Goal: Register for event/course

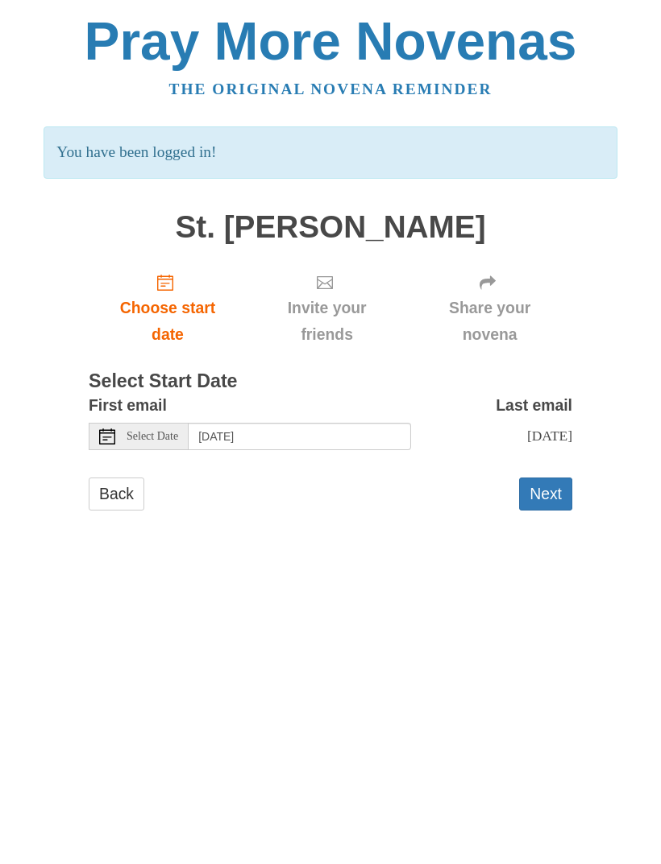
click at [161, 423] on div "Select Date" at bounding box center [139, 436] width 100 height 27
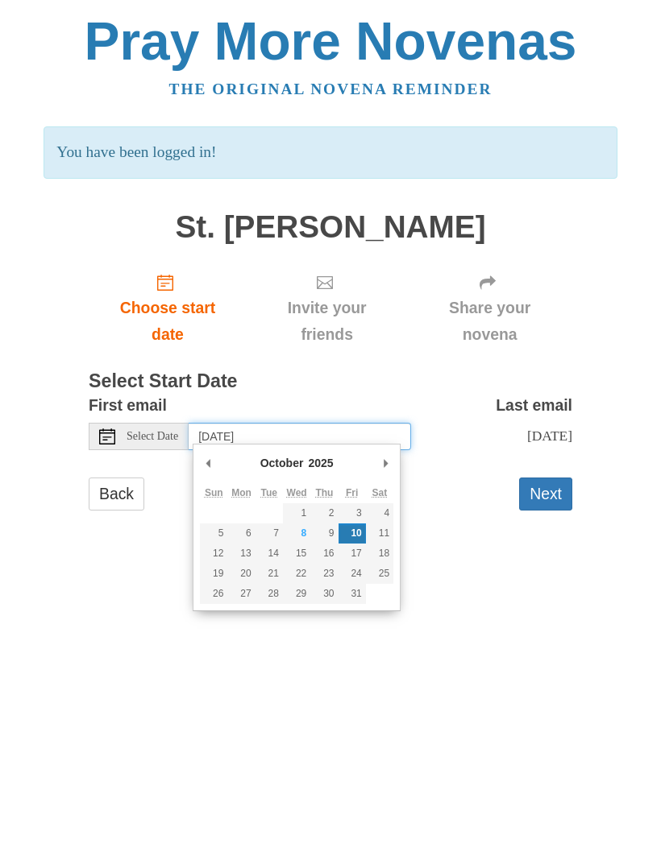
type input "[DATE]"
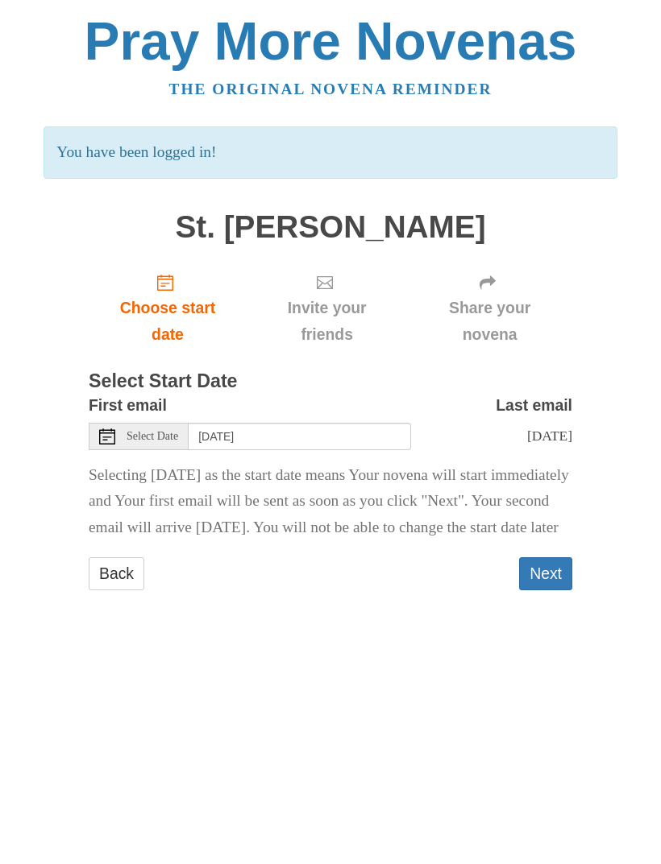
click at [534, 590] on button "Next" at bounding box center [545, 573] width 53 height 33
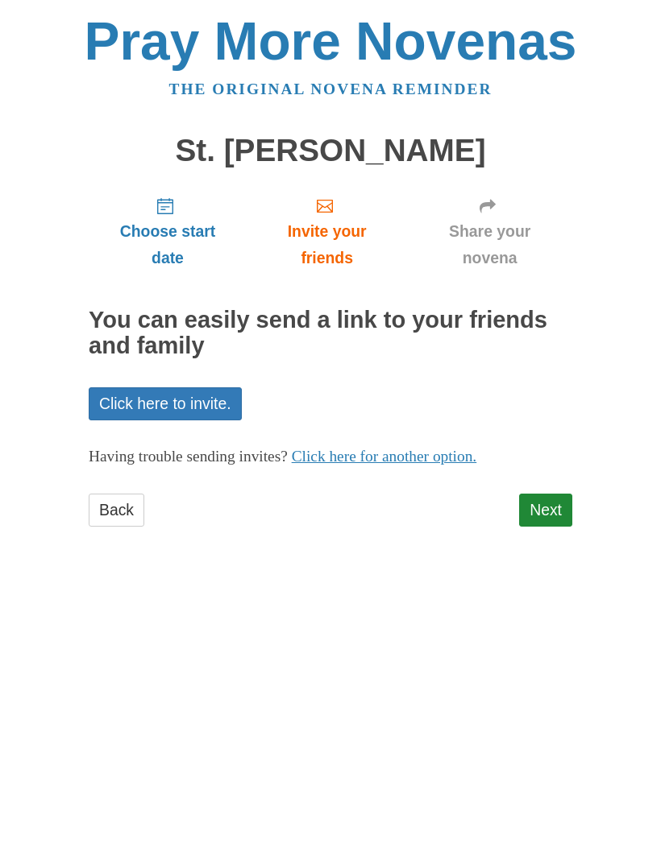
click at [524, 515] on link "Next" at bounding box center [545, 510] width 53 height 33
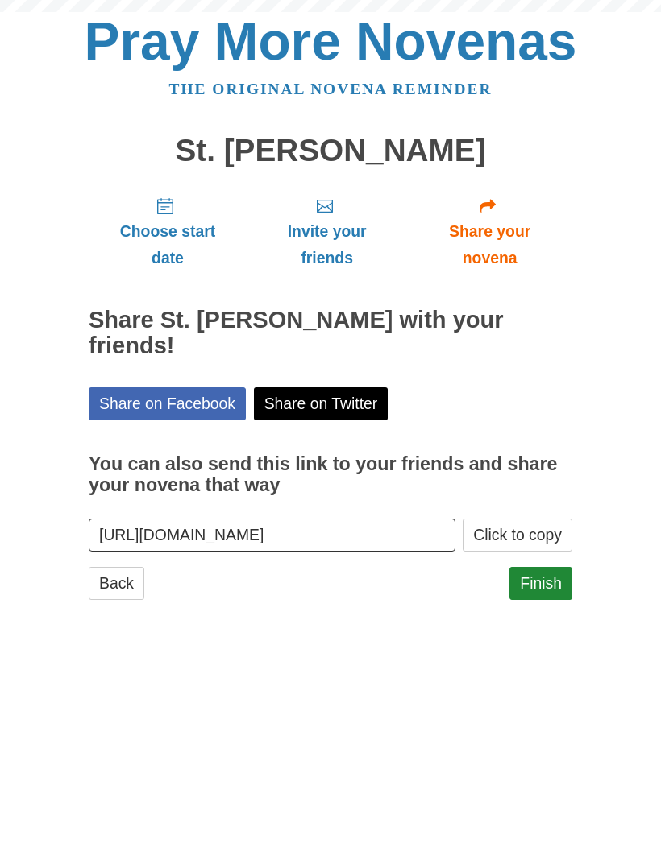
click at [539, 481] on label "You can also send this link to your friends and share your novena that way" at bounding box center [330, 475] width 483 height 79
click at [455, 519] on input "https://www.praymorenovenas.com/st-jude-novena/1254469" at bounding box center [272, 535] width 367 height 33
click at [374, 567] on div "Back Finish" at bounding box center [330, 591] width 483 height 48
